Goal: Task Accomplishment & Management: Use online tool/utility

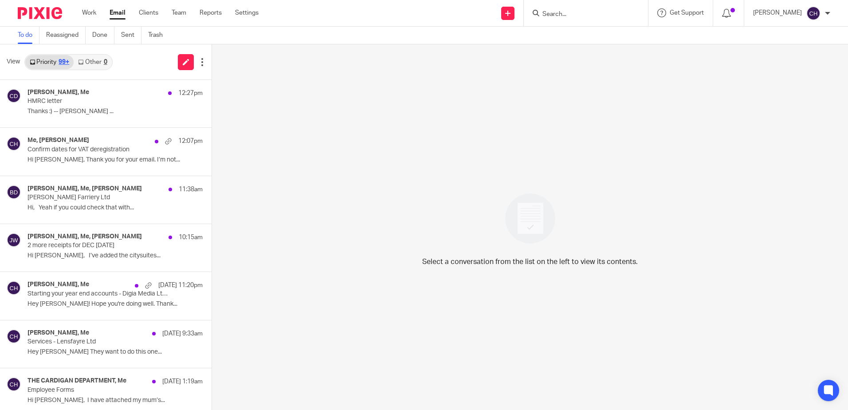
click at [570, 17] on input "Search" at bounding box center [581, 15] width 80 height 8
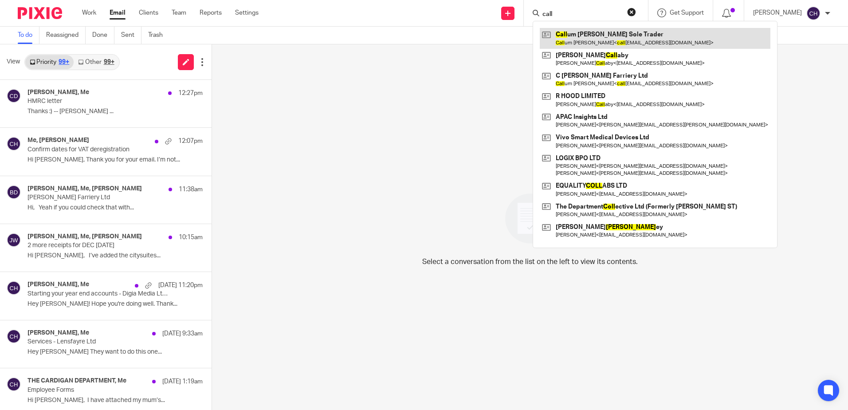
type input "call"
click at [569, 37] on link at bounding box center [654, 38] width 231 height 20
